Goal: Task Accomplishment & Management: Use online tool/utility

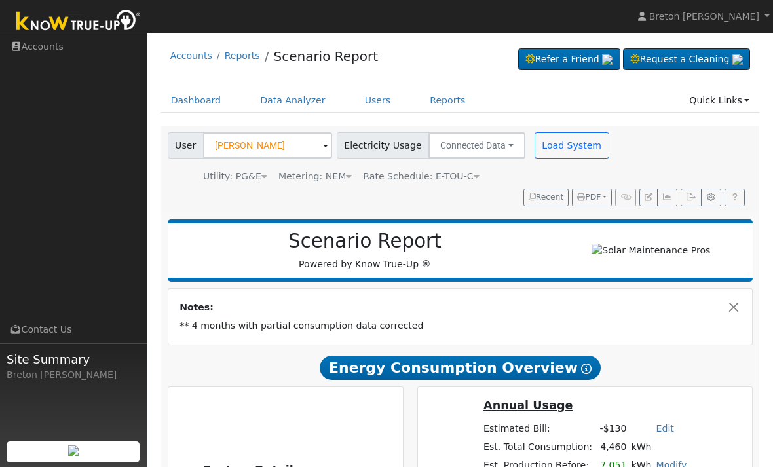
click at [323, 145] on span at bounding box center [325, 146] width 5 height 15
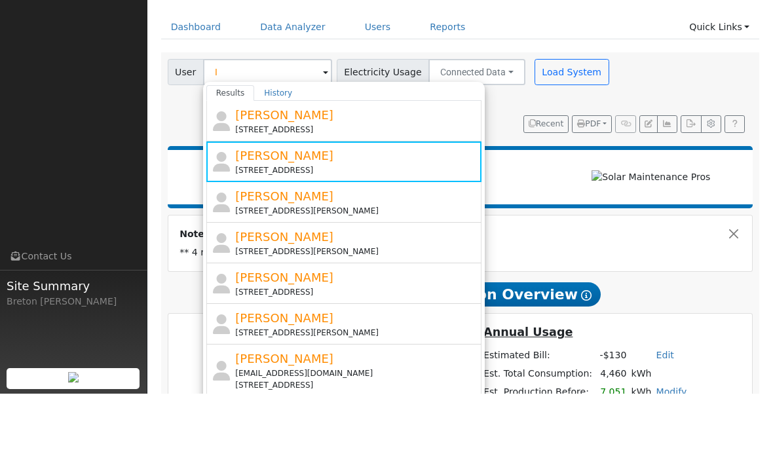
click at [284, 261] on div "[PERSON_NAME] [STREET_ADDRESS][PERSON_NAME]" at bounding box center [356, 275] width 243 height 29
type input "[PERSON_NAME]"
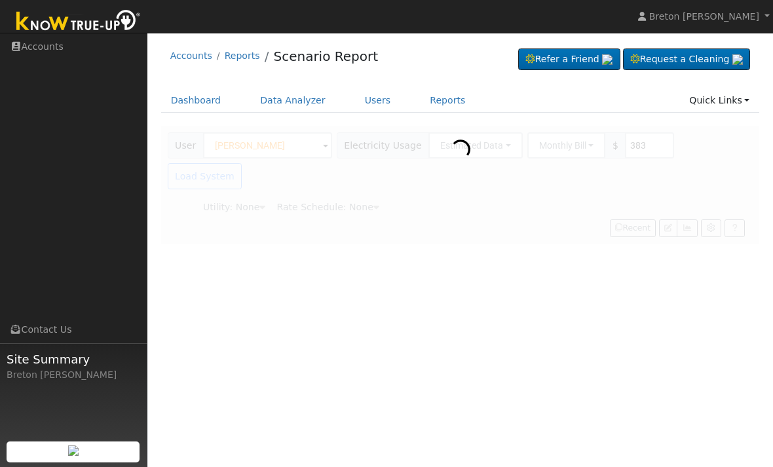
type input "Pacific Gas & Electric"
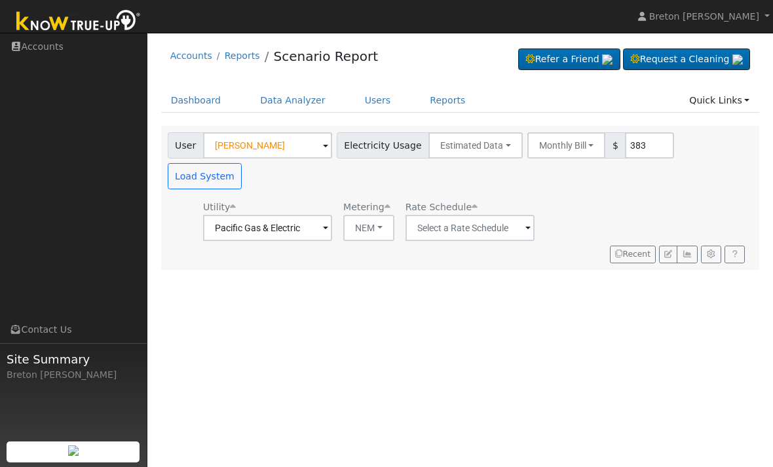
click at [195, 96] on link "Dashboard" at bounding box center [196, 100] width 70 height 24
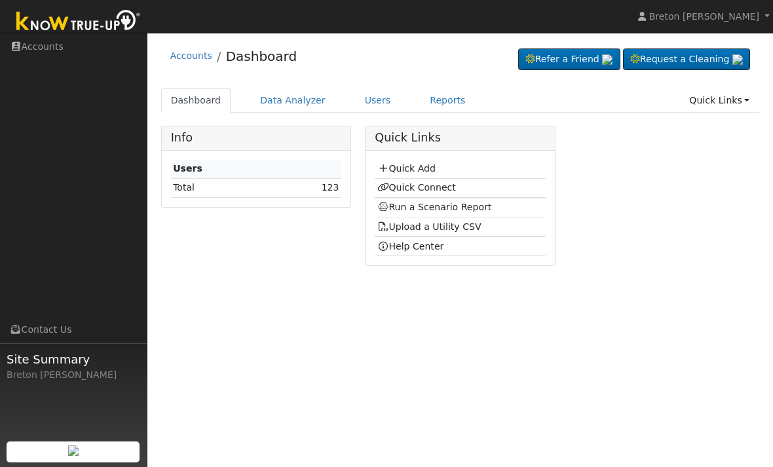
click at [425, 185] on link "Quick Connect" at bounding box center [416, 187] width 79 height 10
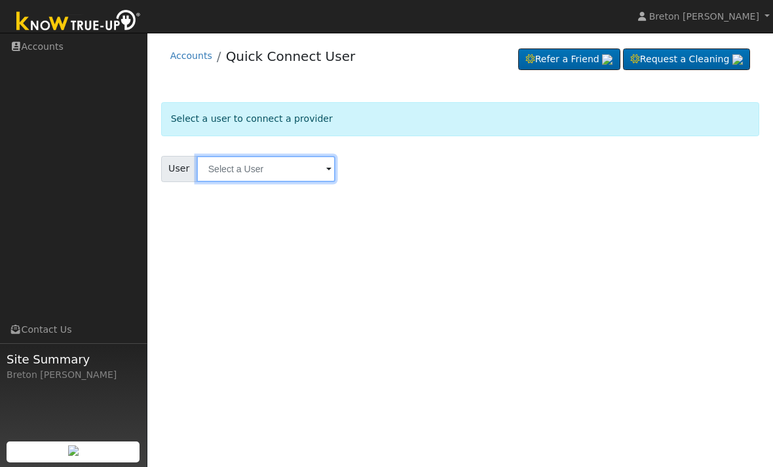
click at [237, 164] on input "text" at bounding box center [266, 169] width 139 height 26
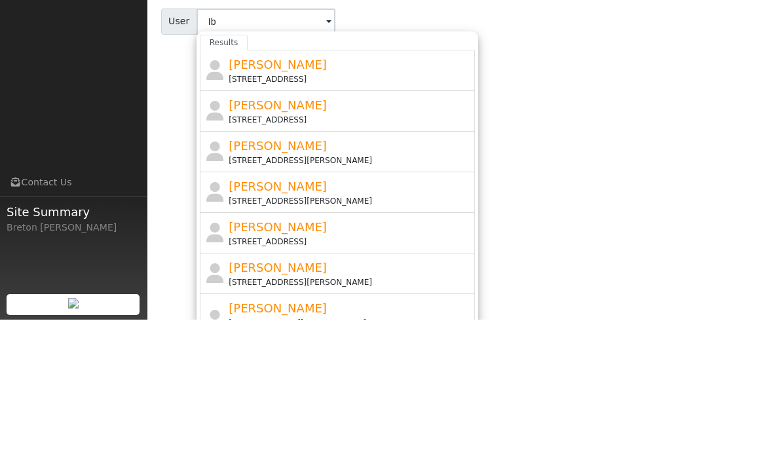
click at [295, 286] on span "Ibrahim ayish" at bounding box center [278, 293] width 98 height 14
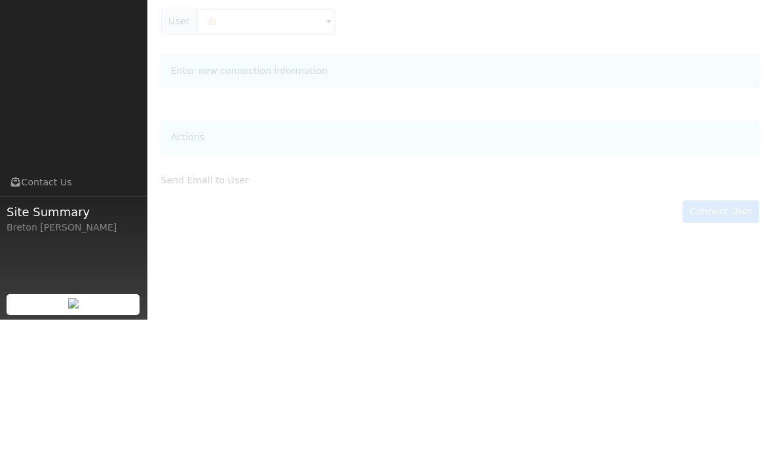
type input "Ibrahim ayish"
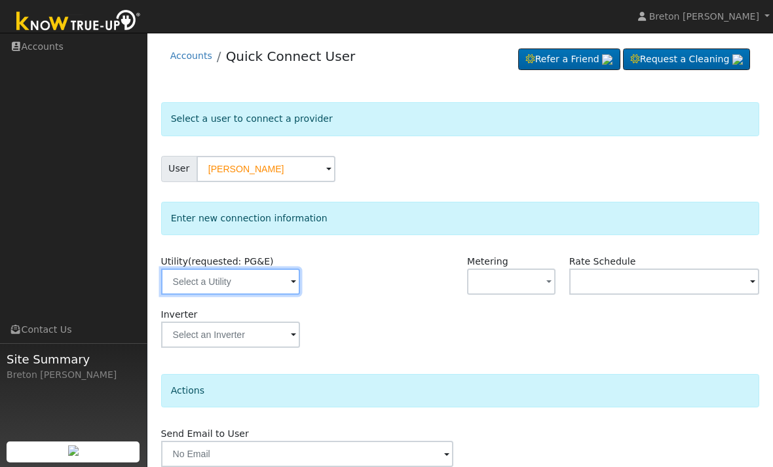
click at [241, 278] on input "text" at bounding box center [230, 282] width 139 height 26
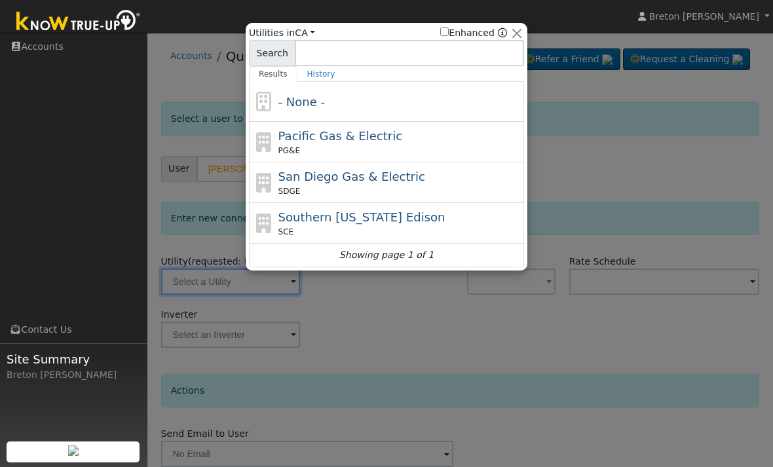
click at [343, 143] on span "Pacific Gas & Electric" at bounding box center [341, 136] width 124 height 14
type input "PG&E"
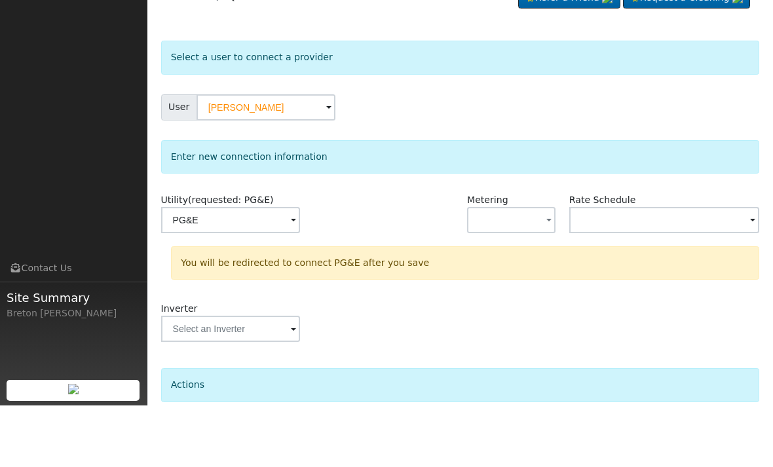
scroll to position [68, 0]
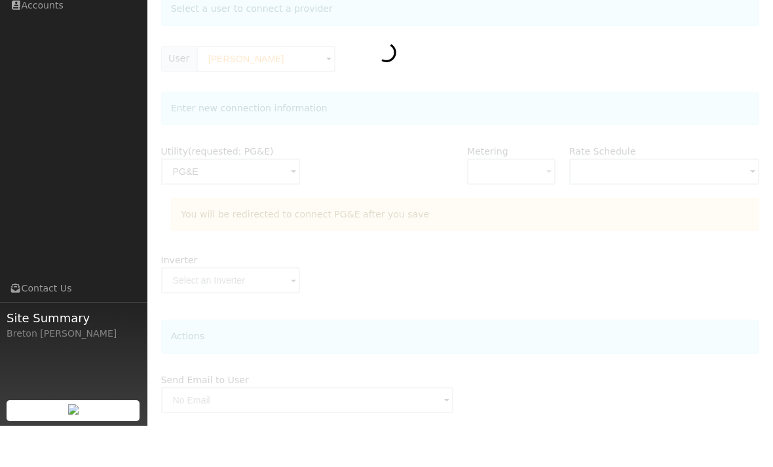
scroll to position [110, 0]
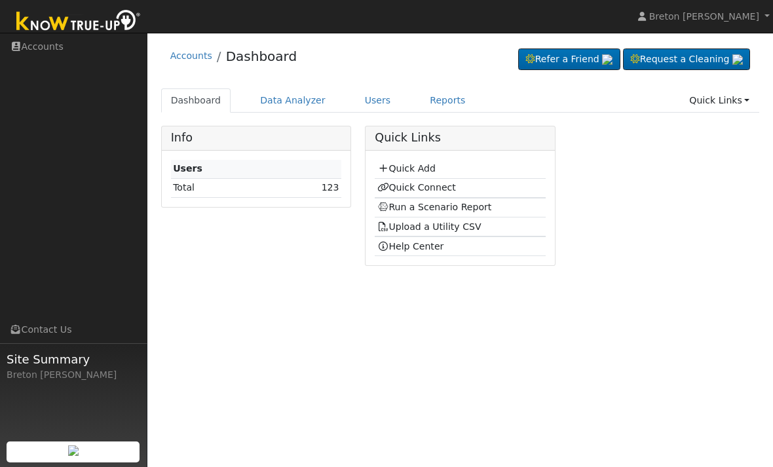
click at [429, 185] on link "Quick Connect" at bounding box center [416, 187] width 79 height 10
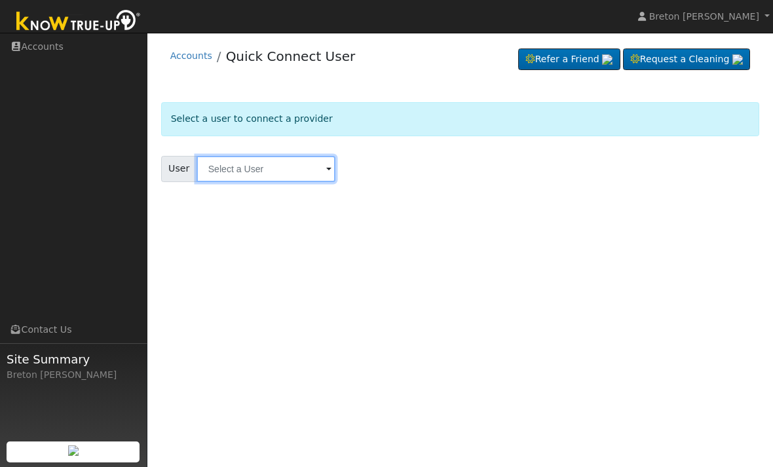
click at [277, 168] on input "text" at bounding box center [266, 169] width 139 height 26
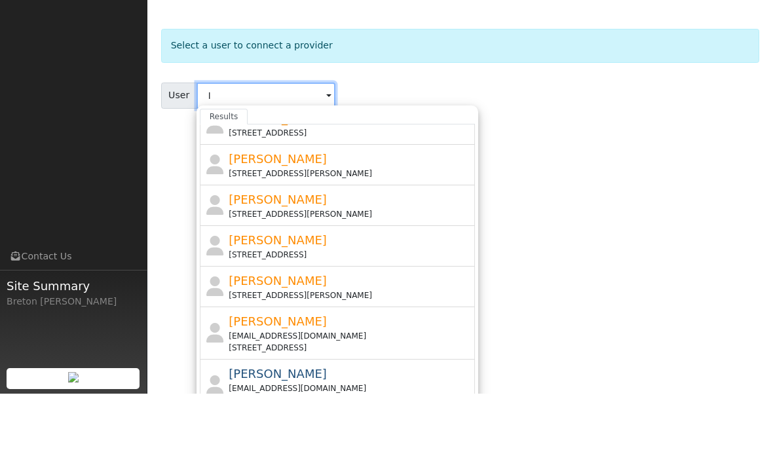
scroll to position [62, 0]
click at [337, 223] on div "[PERSON_NAME] [STREET_ADDRESS][PERSON_NAME]" at bounding box center [350, 237] width 243 height 29
type input "[PERSON_NAME]"
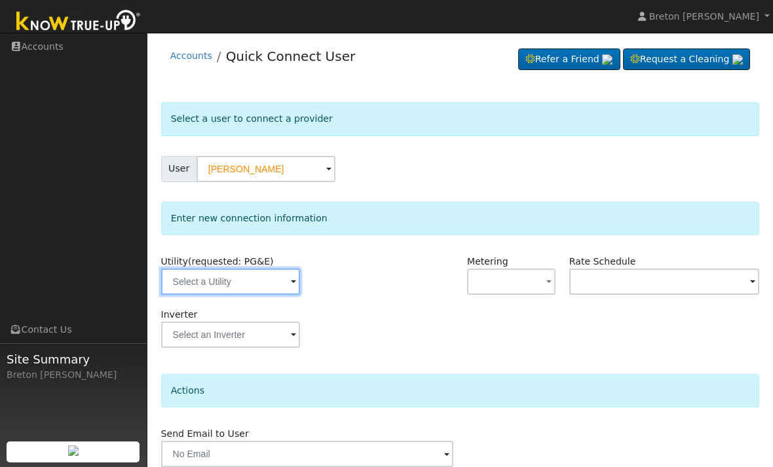
click at [249, 280] on input "text" at bounding box center [230, 282] width 139 height 26
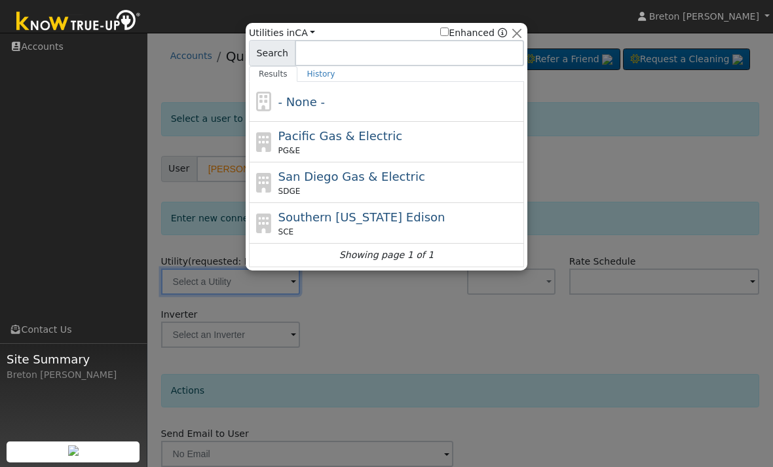
click at [371, 138] on span "Pacific Gas & Electric" at bounding box center [341, 136] width 124 height 14
type input "PG&E"
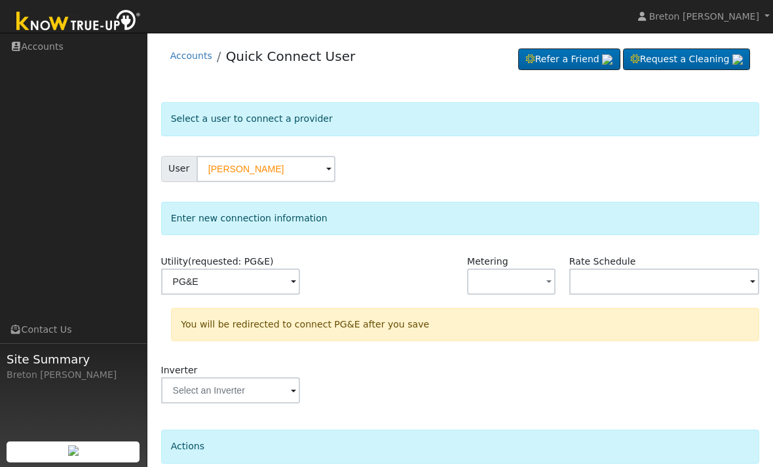
scroll to position [68, 0]
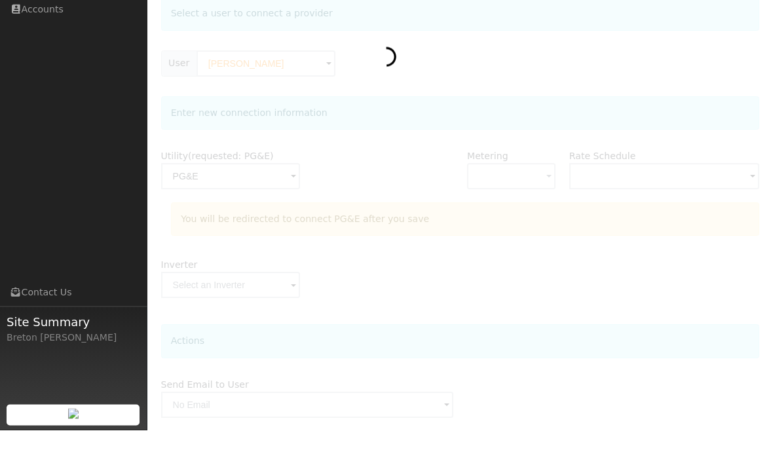
scroll to position [69, 0]
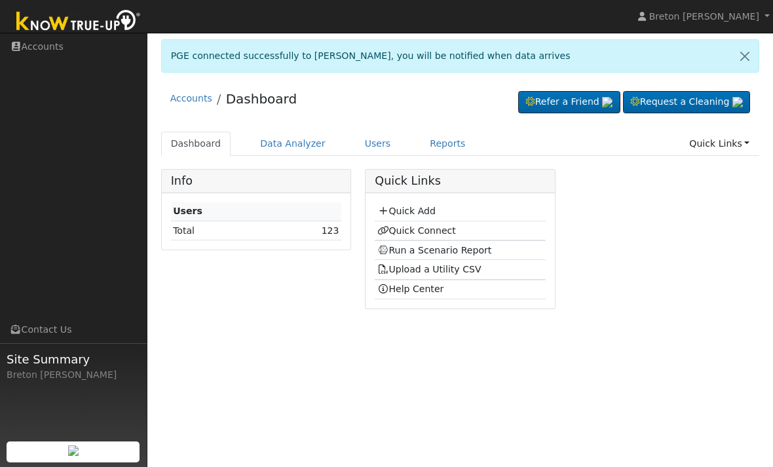
click at [442, 245] on link "Run a Scenario Report" at bounding box center [434, 250] width 115 height 10
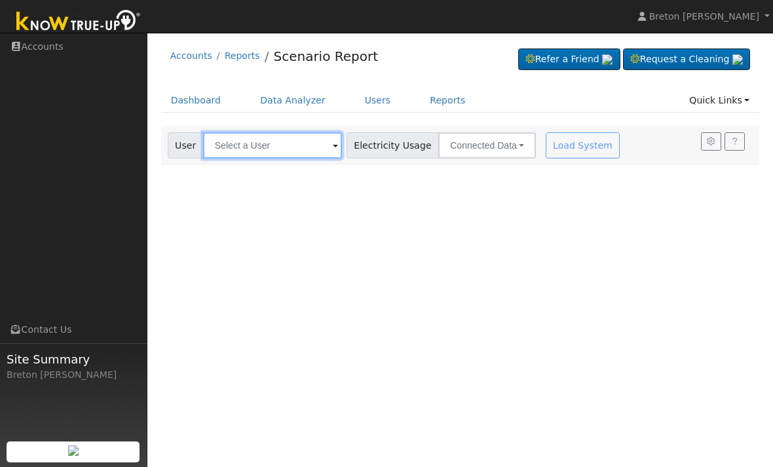
click at [251, 140] on input "text" at bounding box center [272, 145] width 139 height 26
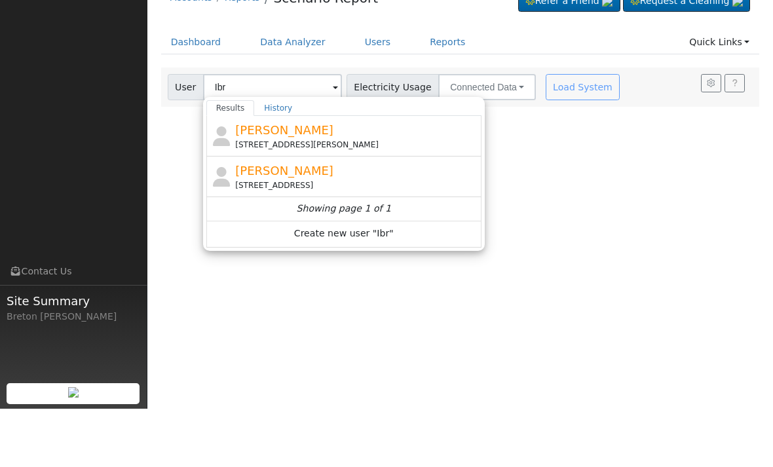
click at [276, 182] on span "[PERSON_NAME]" at bounding box center [284, 189] width 98 height 14
type input "[PERSON_NAME]"
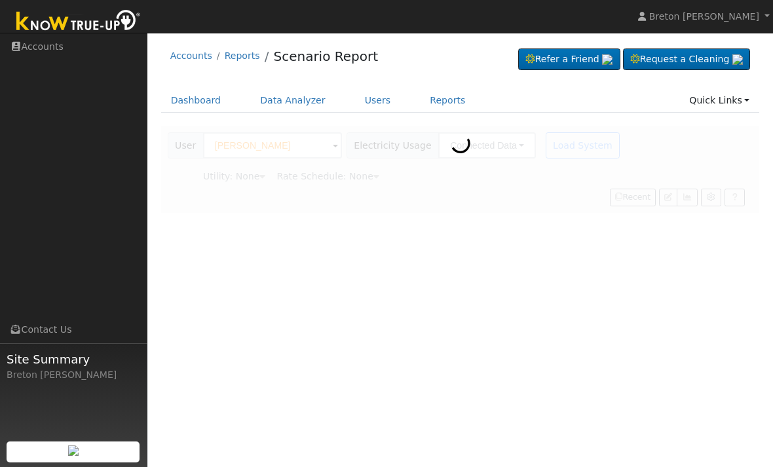
type input "Pacific Gas & Electric"
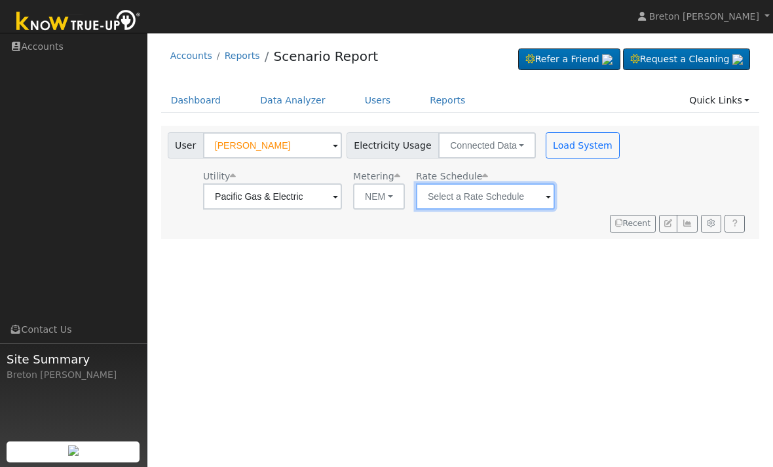
click at [342, 201] on input "text" at bounding box center [272, 196] width 139 height 26
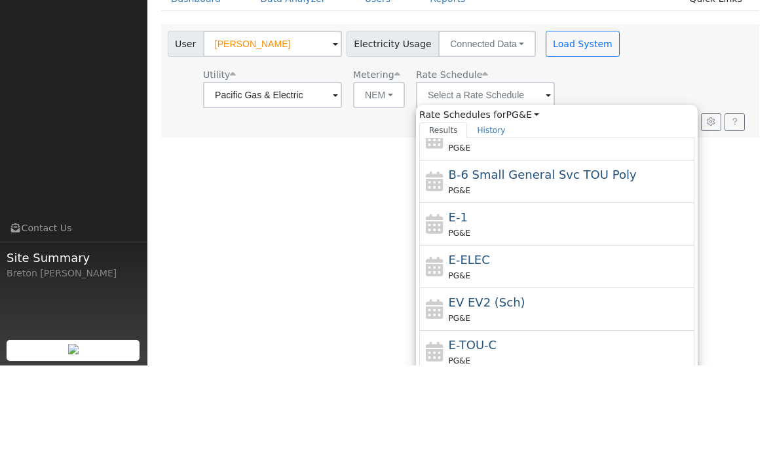
scroll to position [102, 0]
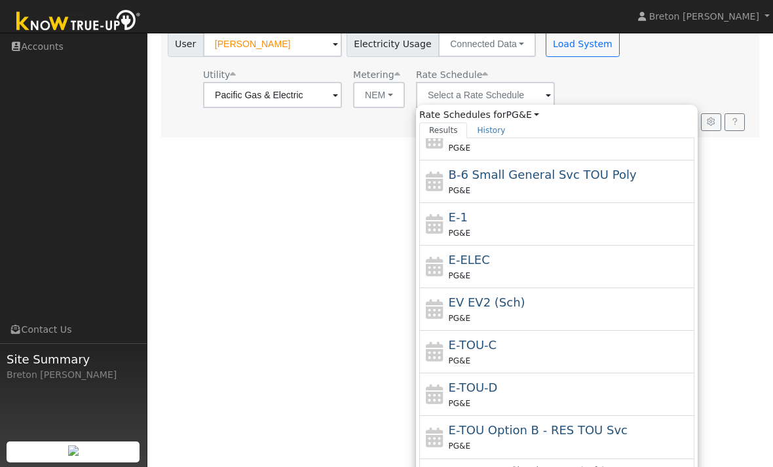
click at [449, 223] on div "E-1 PG&E" at bounding box center [570, 223] width 243 height 31
type input "E-1"
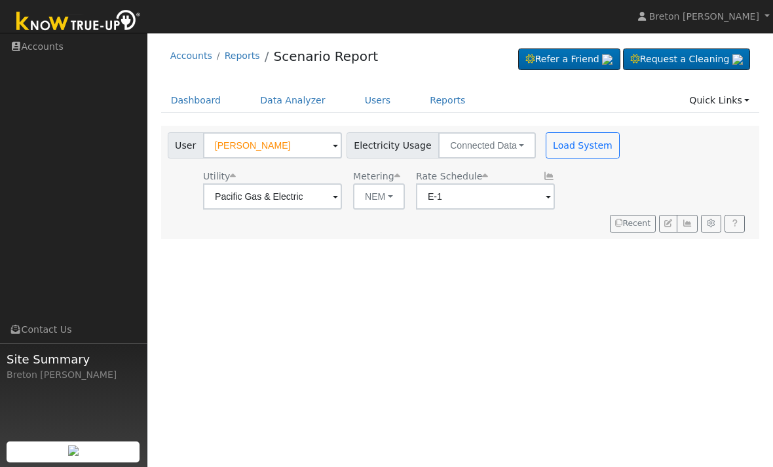
click at [546, 141] on button "Load System" at bounding box center [583, 145] width 75 height 26
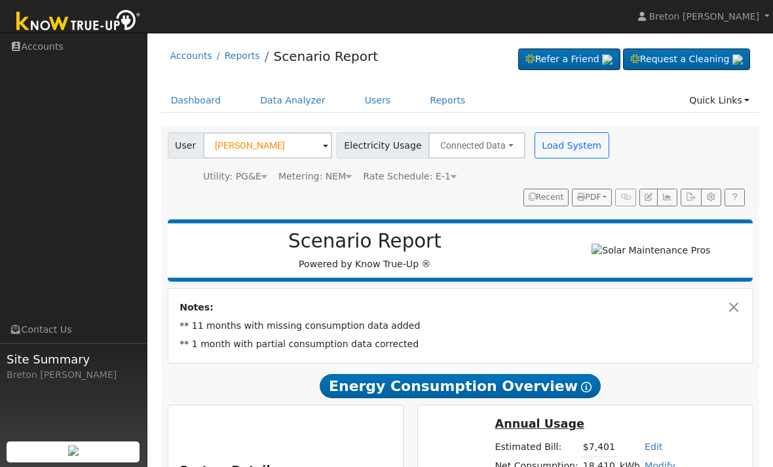
click at [555, 145] on button "Load System" at bounding box center [572, 145] width 75 height 26
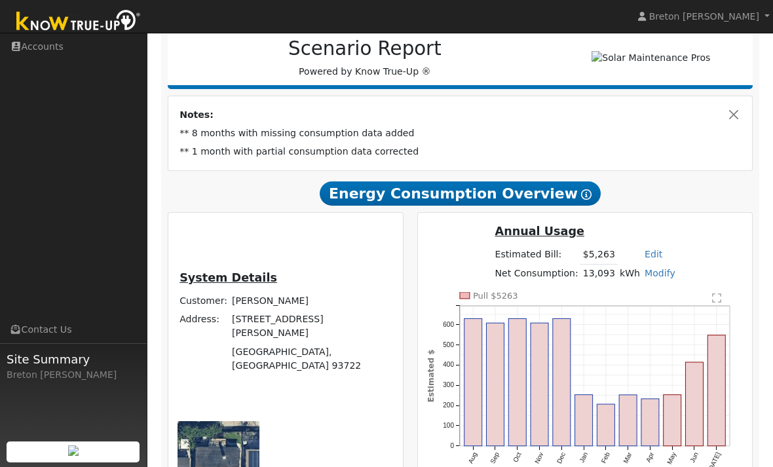
scroll to position [227, 0]
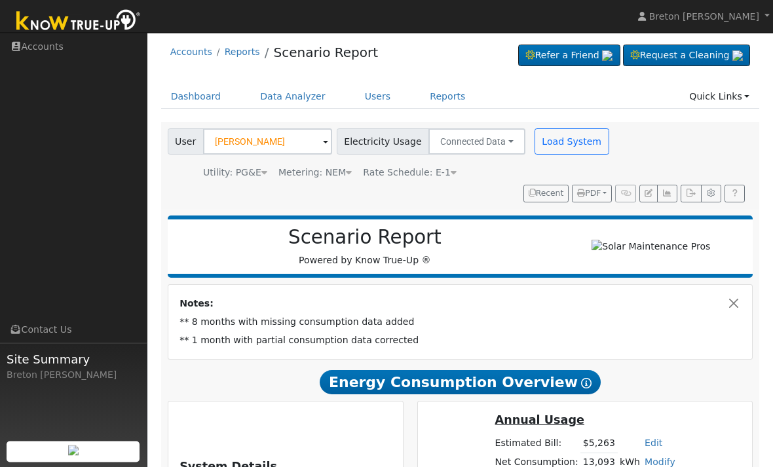
click at [566, 142] on button "Load System" at bounding box center [572, 142] width 75 height 26
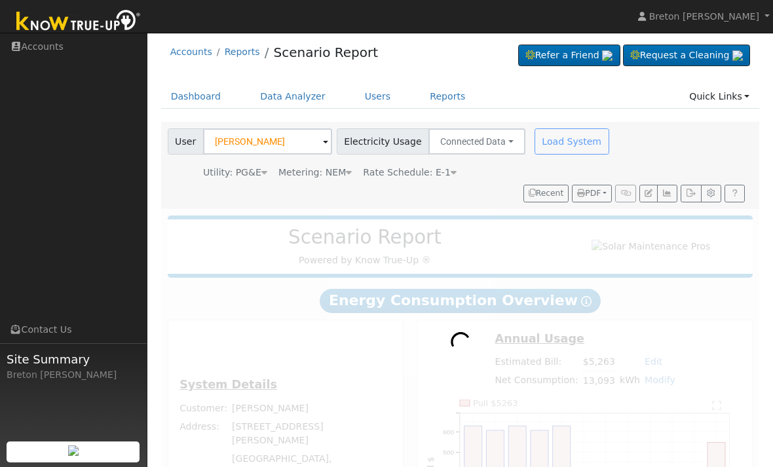
scroll to position [0, 0]
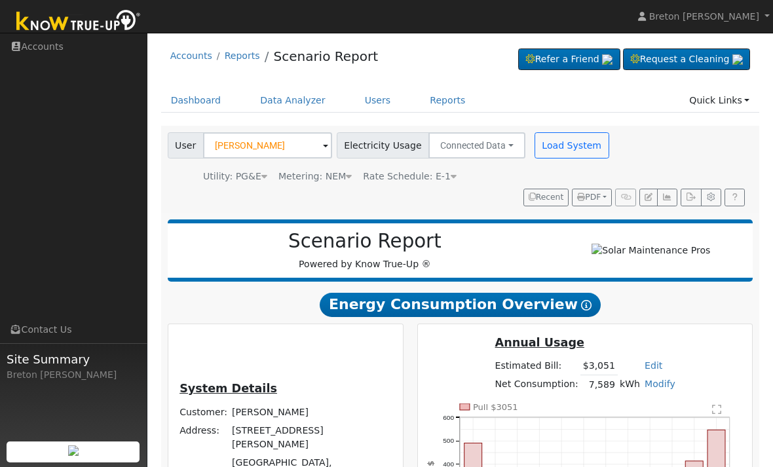
click at [566, 139] on button "Load System" at bounding box center [572, 145] width 75 height 26
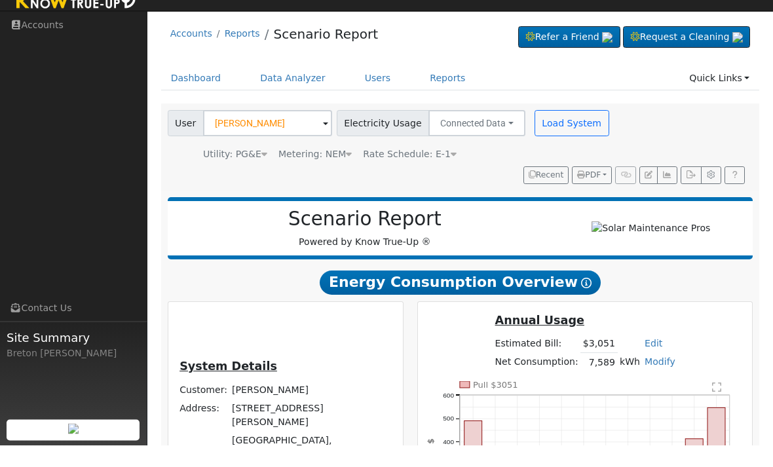
scroll to position [24, 0]
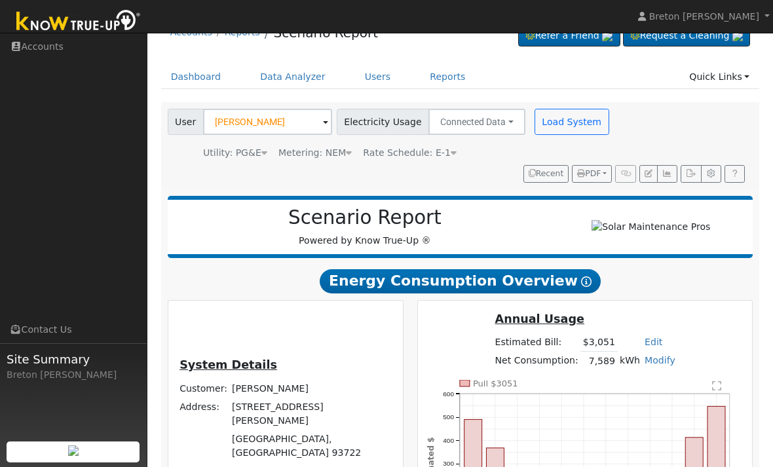
click at [563, 128] on button "Load System" at bounding box center [572, 122] width 75 height 26
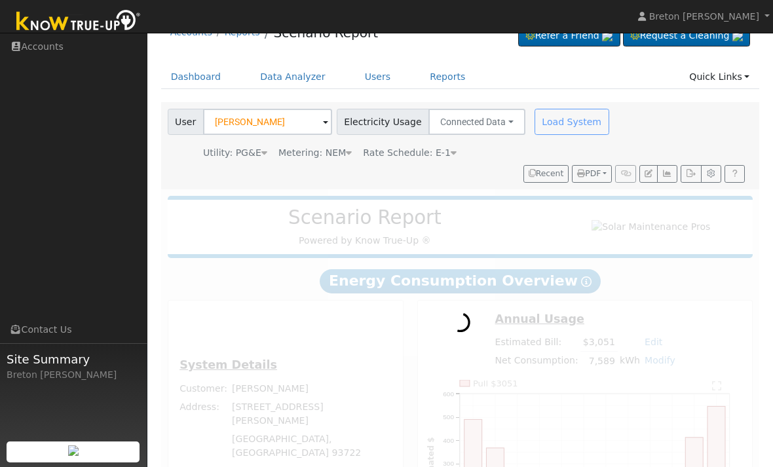
scroll to position [12, 0]
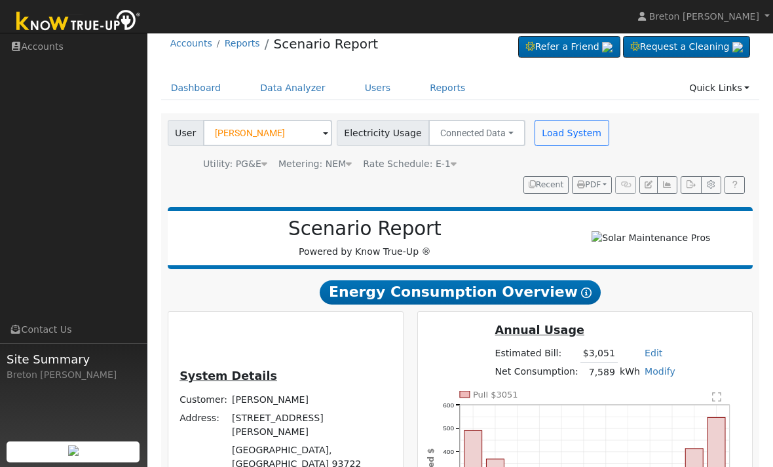
click at [552, 132] on button "Load System" at bounding box center [572, 133] width 75 height 26
click at [674, 182] on button "button" at bounding box center [667, 185] width 20 height 18
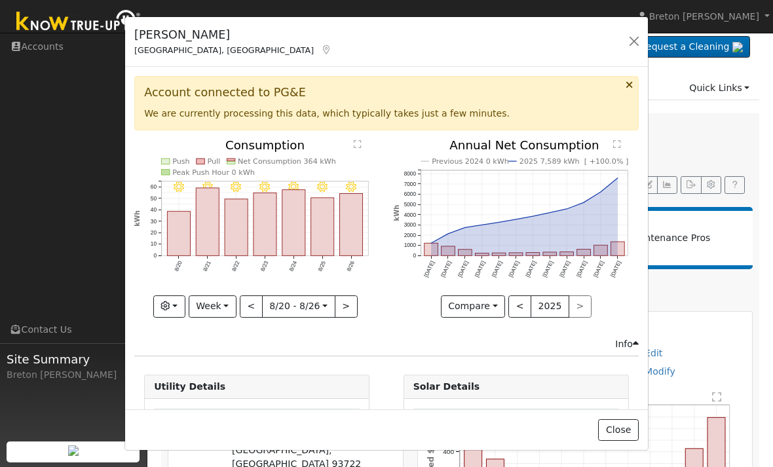
click at [223, 311] on button "Week" at bounding box center [213, 307] width 48 height 22
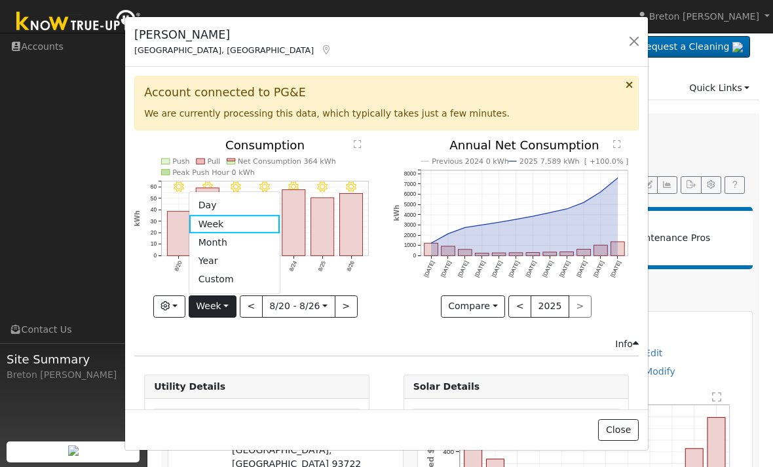
click at [235, 261] on link "Year" at bounding box center [234, 261] width 91 height 18
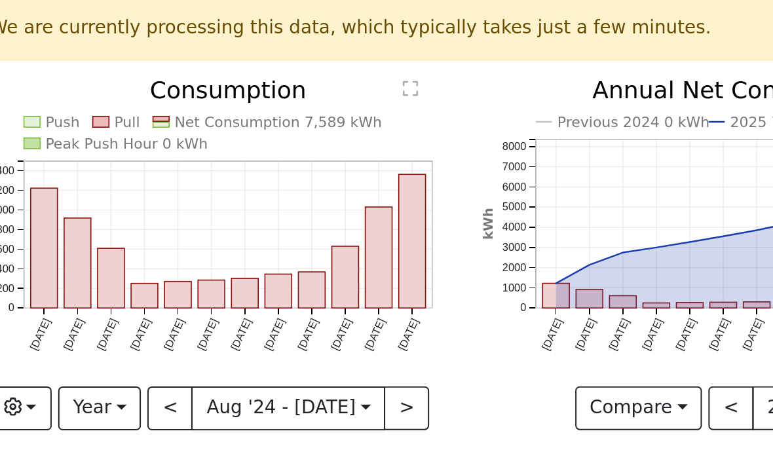
scroll to position [23, 0]
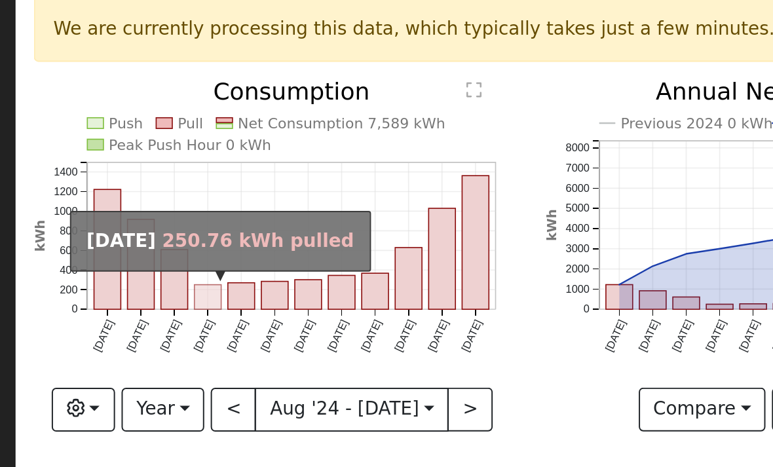
click at [216, 220] on rect "onclick=""" at bounding box center [223, 226] width 14 height 12
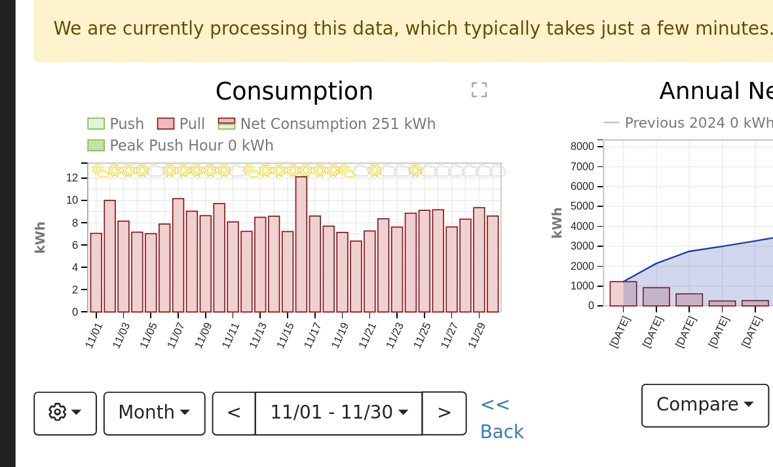
click at [225, 275] on button "<" at bounding box center [236, 286] width 23 height 22
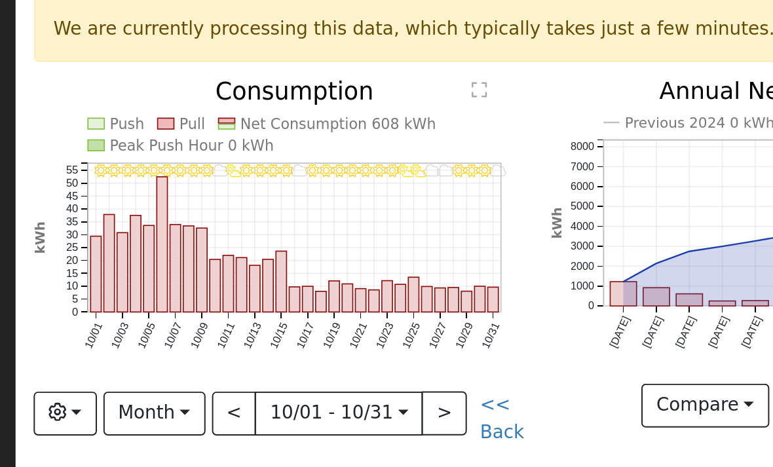
click at [225, 275] on button "<" at bounding box center [236, 286] width 23 height 22
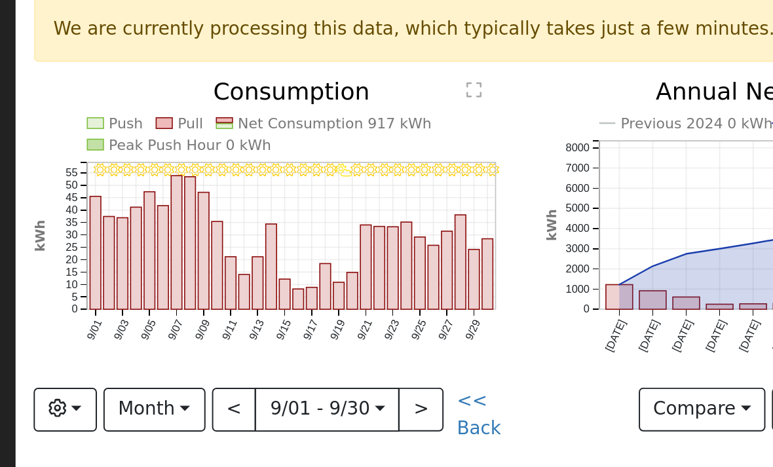
click at [225, 273] on button "<" at bounding box center [236, 284] width 23 height 22
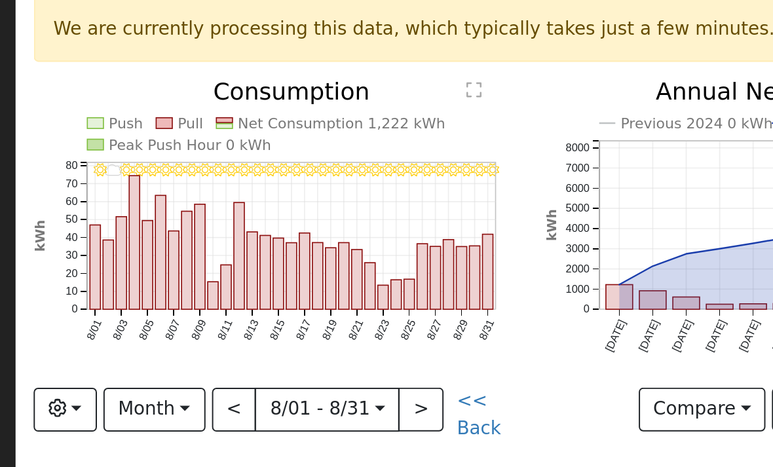
click at [170, 273] on button "Month" at bounding box center [196, 284] width 52 height 22
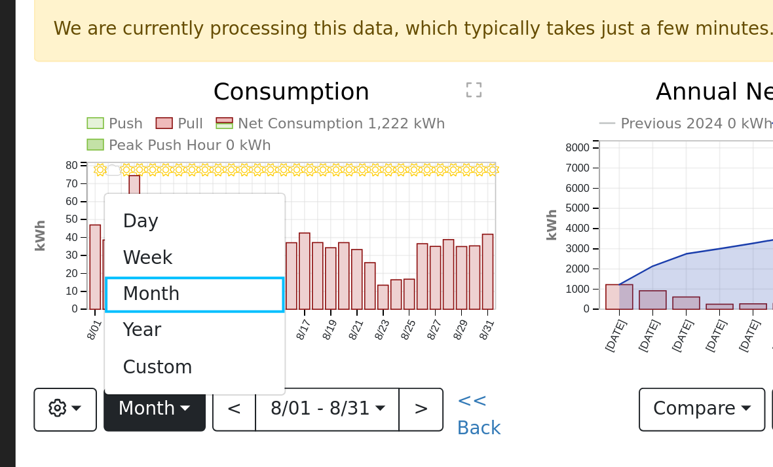
click at [170, 180] on link "Day" at bounding box center [215, 189] width 91 height 18
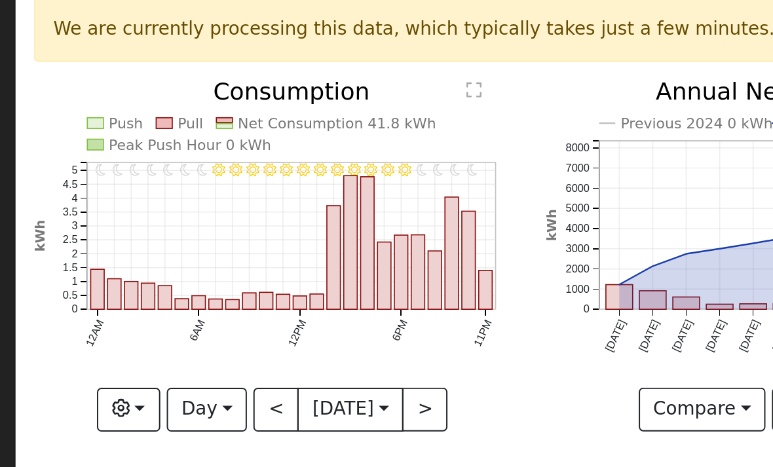
click at [246, 273] on button "<" at bounding box center [257, 284] width 23 height 22
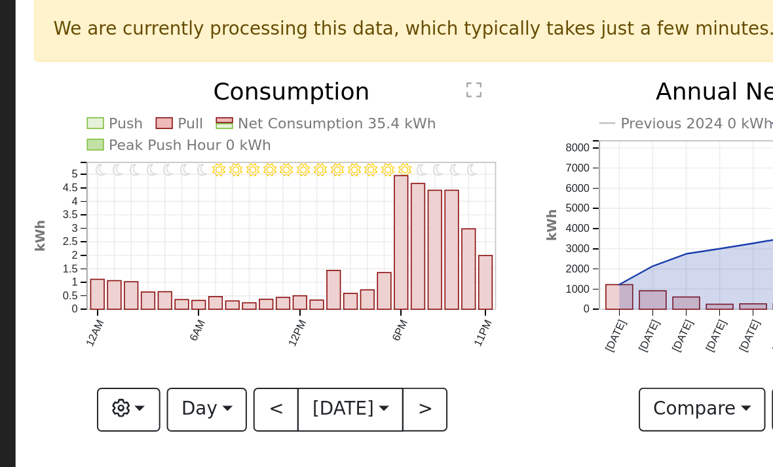
click at [246, 273] on button "<" at bounding box center [257, 284] width 23 height 22
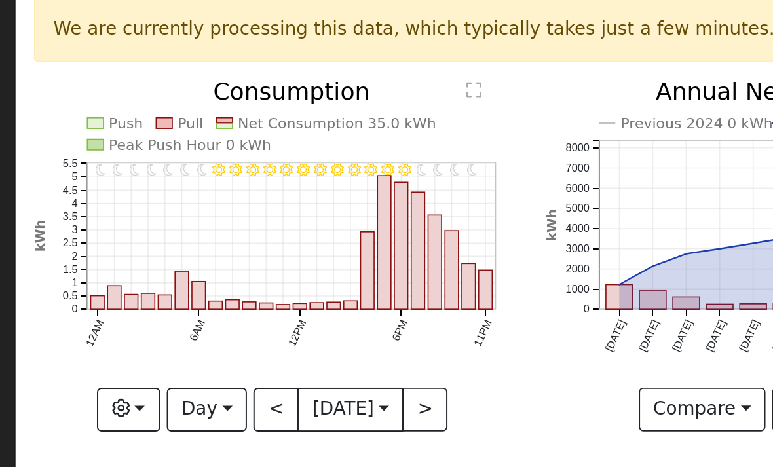
click at [321, 273] on button ">" at bounding box center [332, 284] width 23 height 22
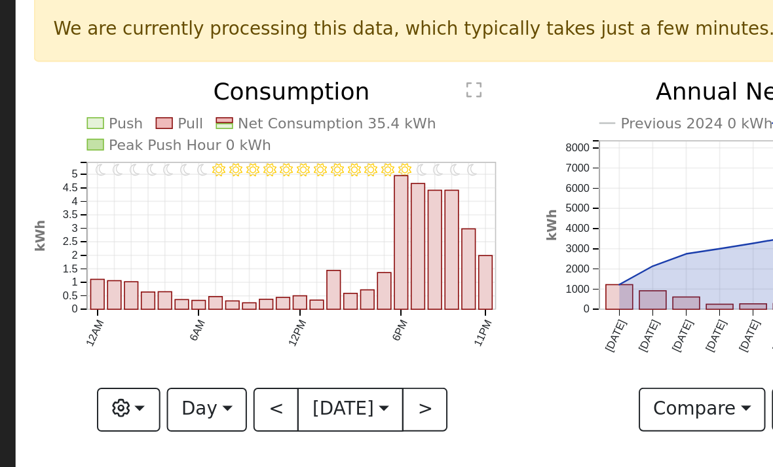
click at [321, 273] on button ">" at bounding box center [332, 284] width 23 height 22
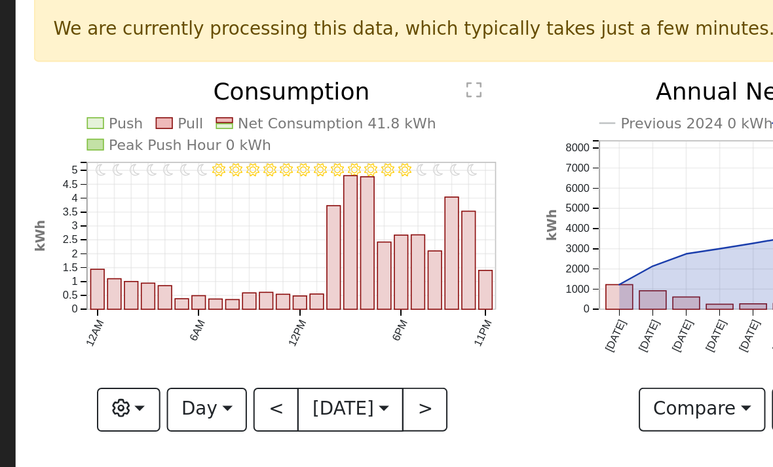
click at [321, 273] on button ">" at bounding box center [332, 284] width 23 height 22
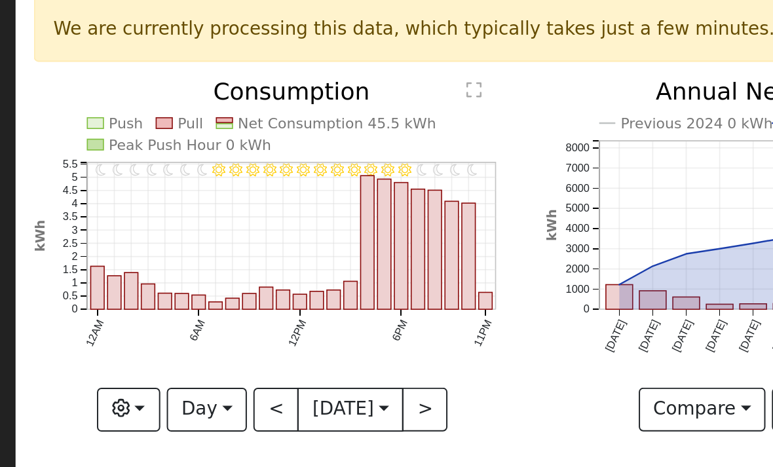
click at [321, 273] on button ">" at bounding box center [332, 284] width 23 height 22
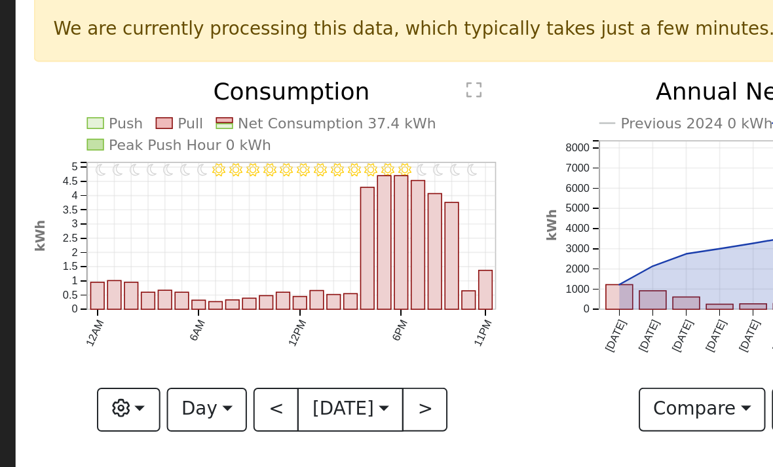
click at [321, 273] on button ">" at bounding box center [332, 284] width 23 height 22
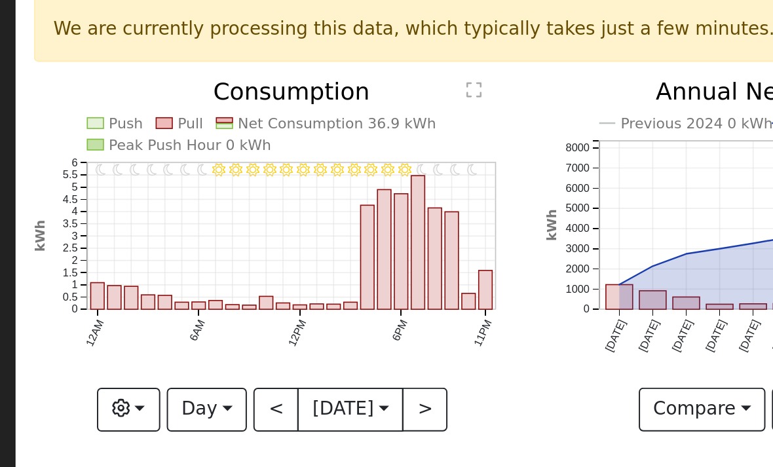
click at [321, 273] on button ">" at bounding box center [332, 284] width 23 height 22
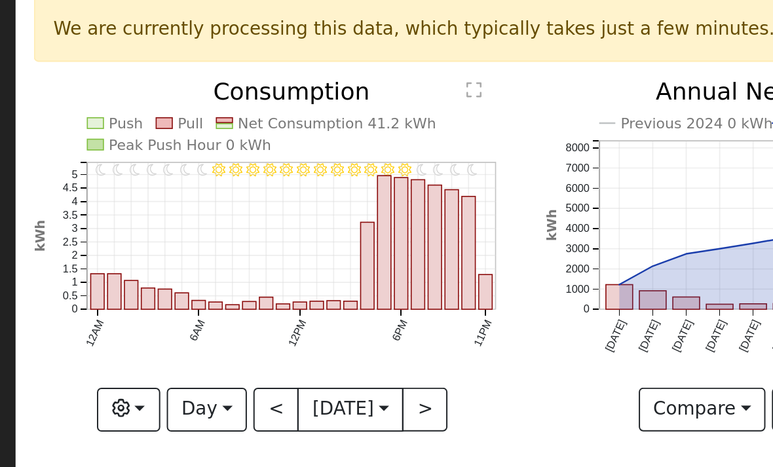
click at [321, 273] on button ">" at bounding box center [332, 284] width 23 height 22
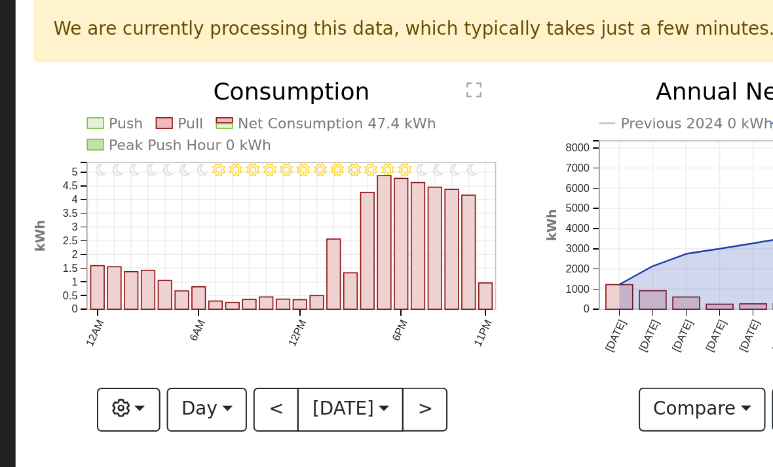
click at [321, 273] on button ">" at bounding box center [332, 284] width 23 height 22
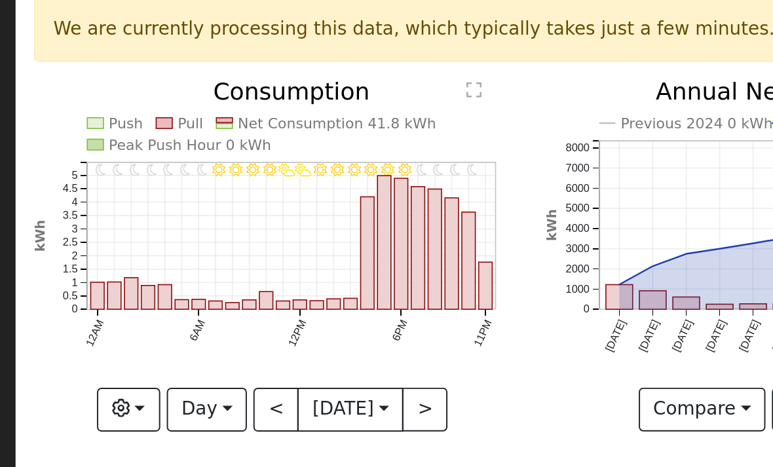
click at [321, 273] on button ">" at bounding box center [332, 284] width 23 height 22
type input "2024-09-07"
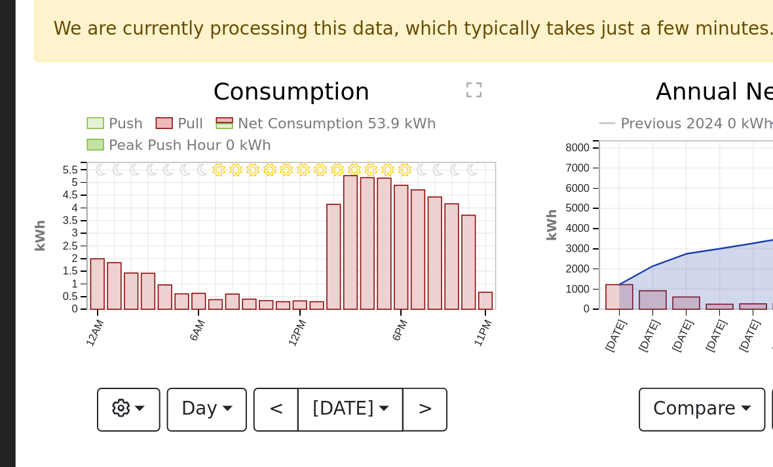
click at [269, 273] on input "2024-09-07" at bounding box center [295, 283] width 52 height 21
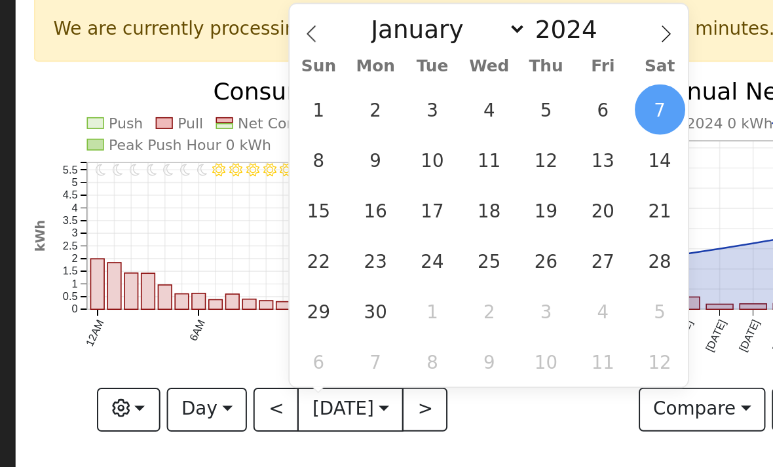
click at [444, 78] on span at bounding box center [455, 89] width 22 height 22
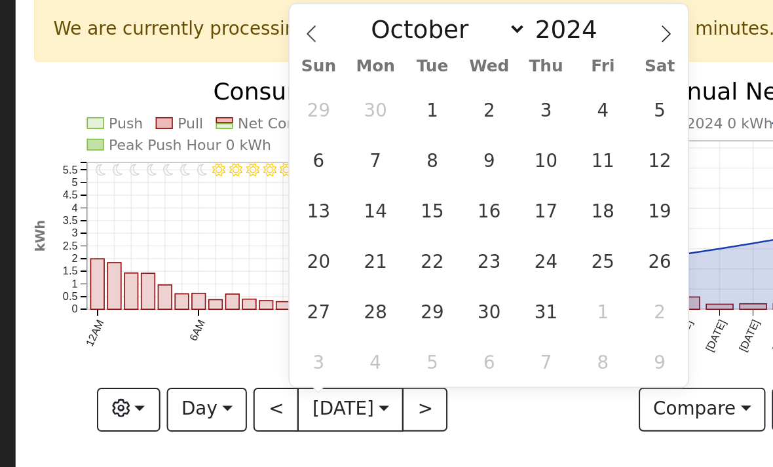
click at [450, 88] on icon at bounding box center [454, 92] width 9 height 9
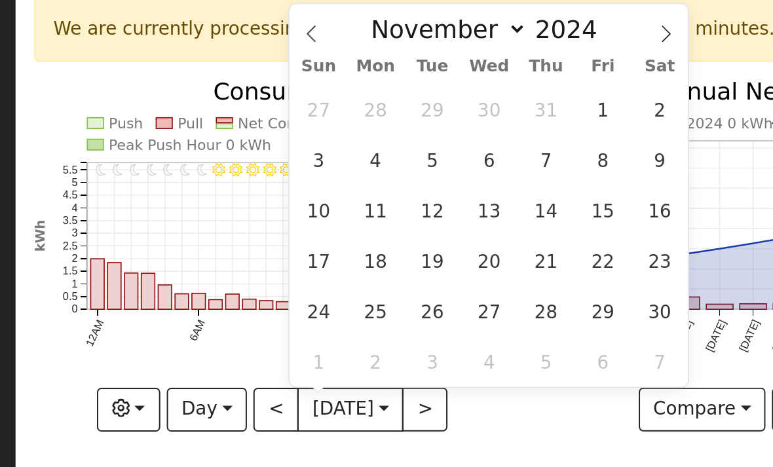
click at [450, 88] on icon at bounding box center [454, 92] width 9 height 9
select select "11"
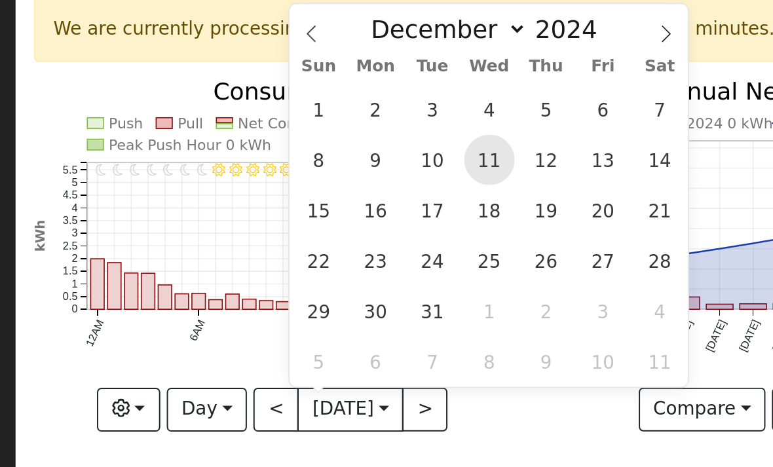
click at [353, 144] on span "11" at bounding box center [366, 157] width 26 height 26
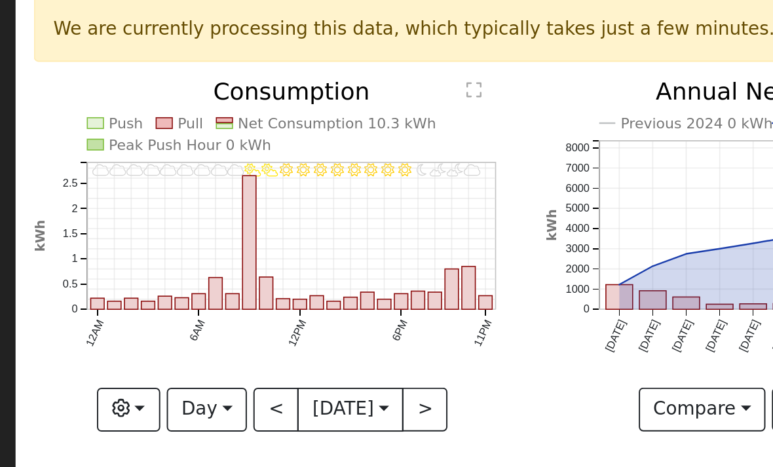
click at [321, 273] on button ">" at bounding box center [332, 284] width 23 height 22
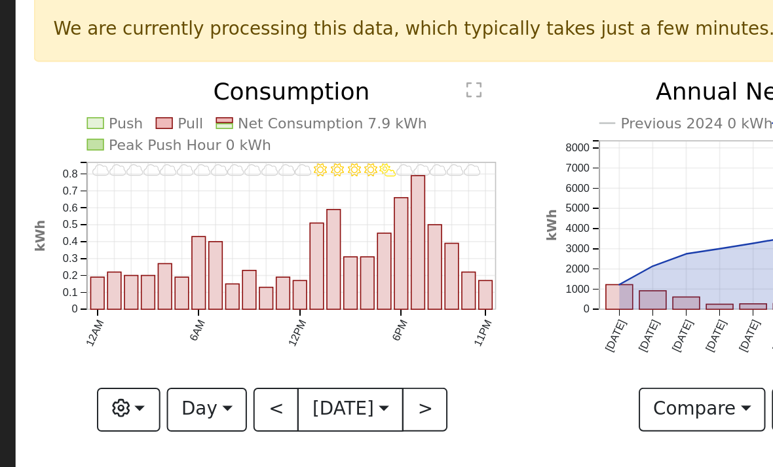
click at [321, 273] on button ">" at bounding box center [332, 284] width 23 height 22
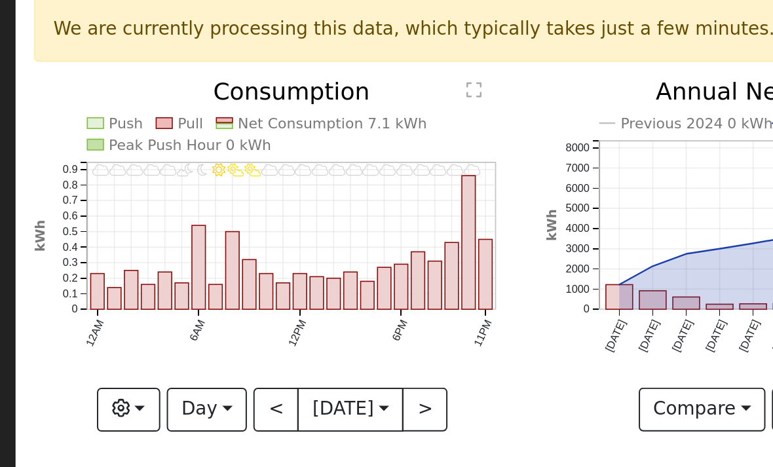
click at [321, 273] on button ">" at bounding box center [332, 284] width 23 height 22
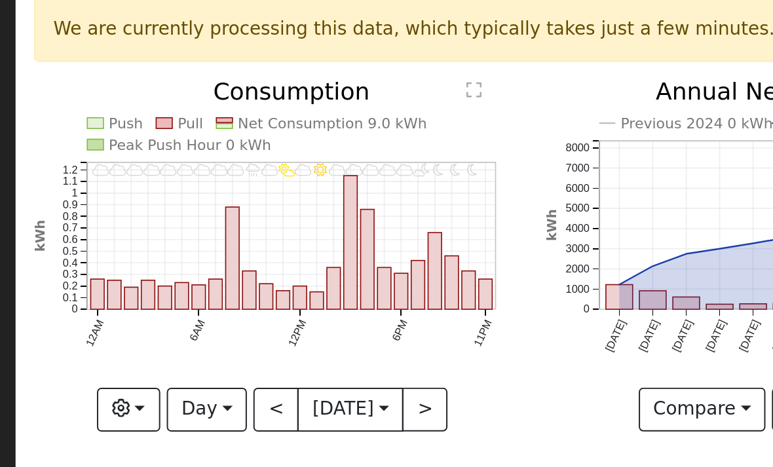
click at [321, 273] on button ">" at bounding box center [332, 284] width 23 height 22
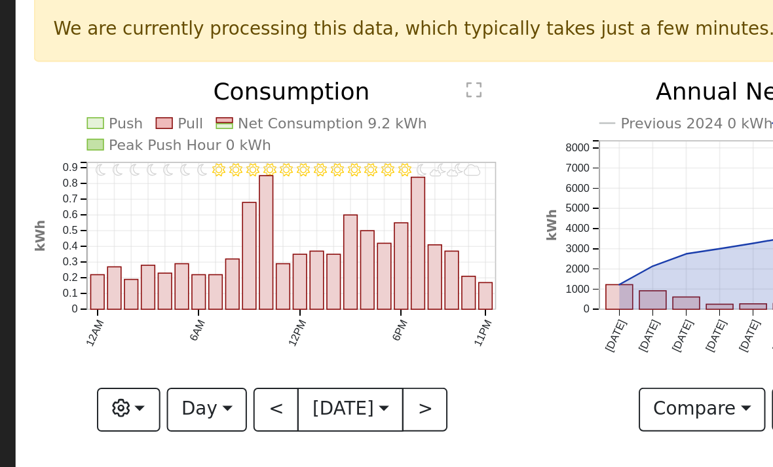
click at [321, 273] on button ">" at bounding box center [332, 284] width 23 height 22
type input "2024-12-16"
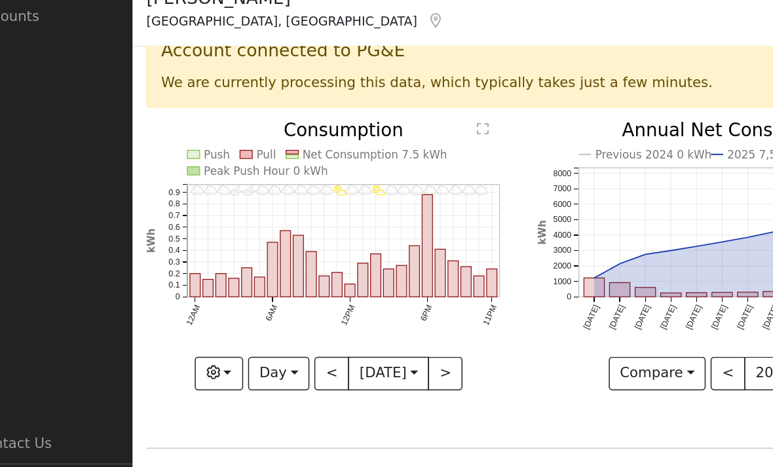
scroll to position [0, 0]
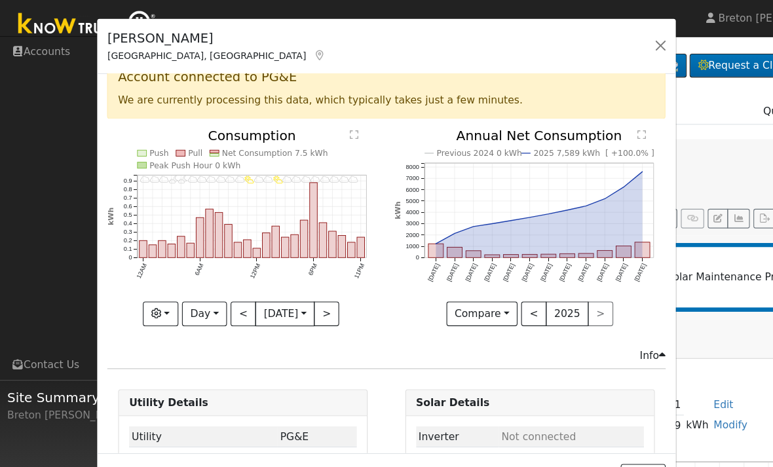
click at [600, 45] on button "button" at bounding box center [597, 41] width 18 height 18
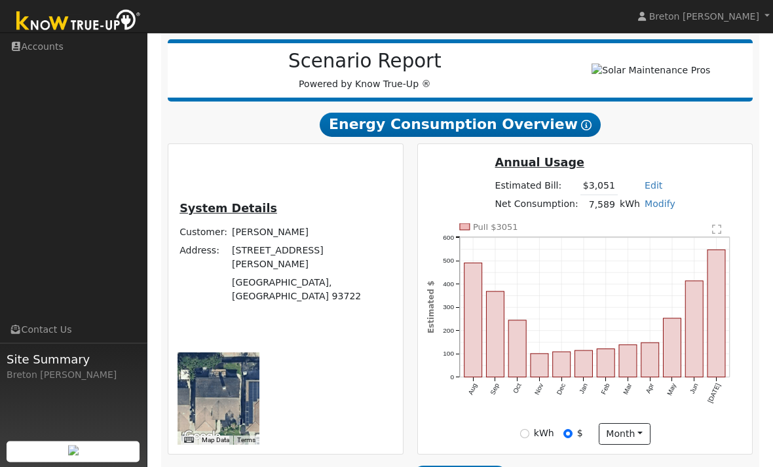
scroll to position [180, 0]
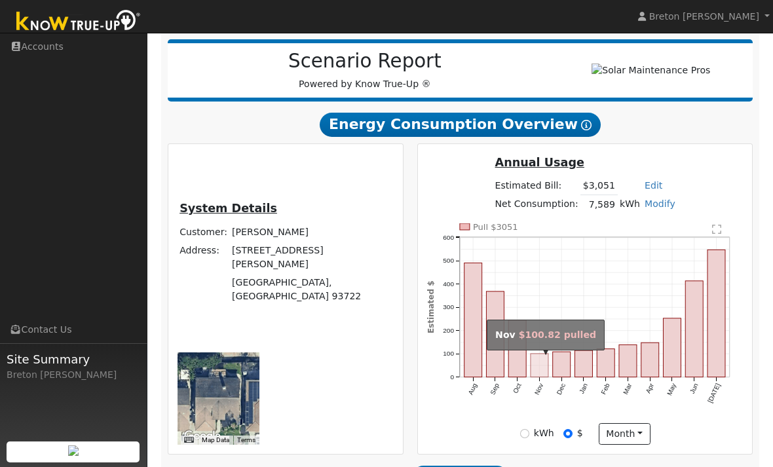
click at [541, 370] on rect "onclick=""" at bounding box center [540, 366] width 18 height 24
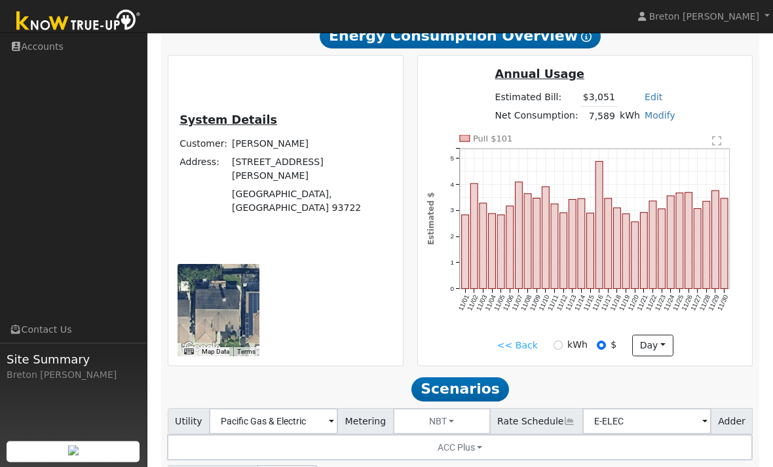
scroll to position [269, 0]
